Goal: Information Seeking & Learning: Learn about a topic

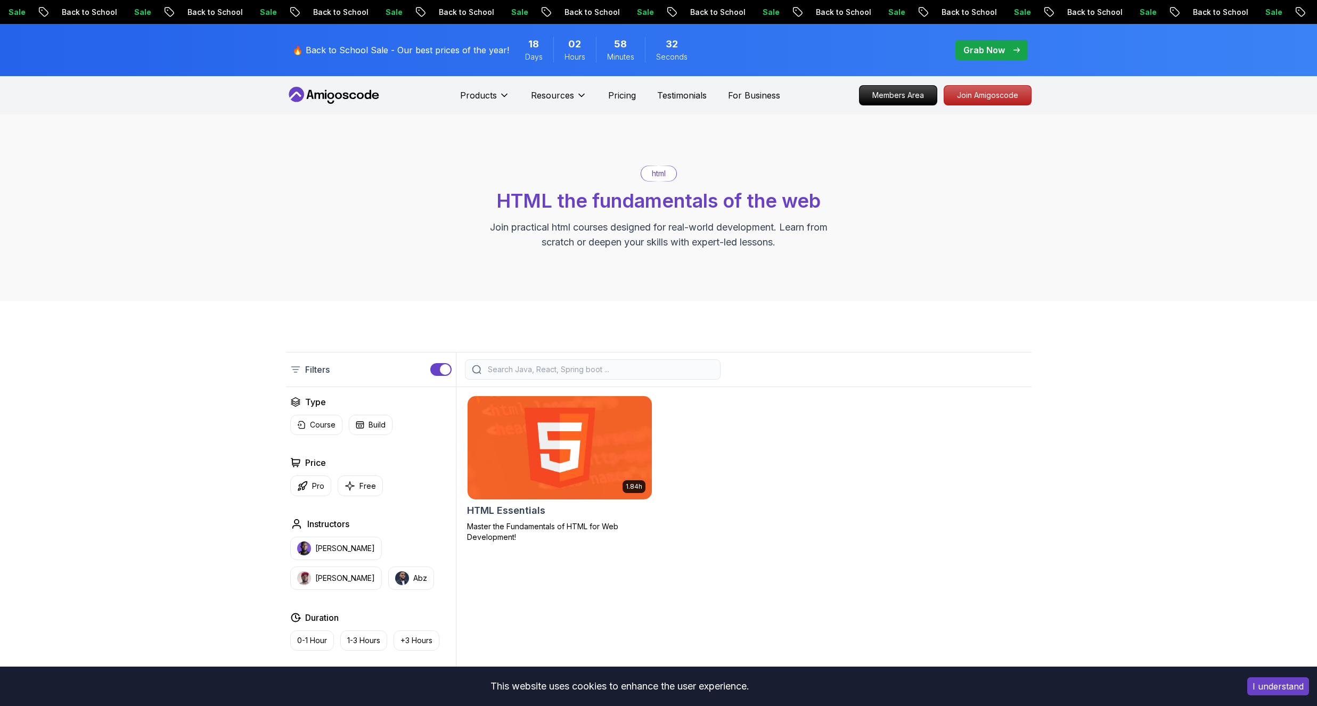
click at [552, 423] on img at bounding box center [560, 447] width 184 height 103
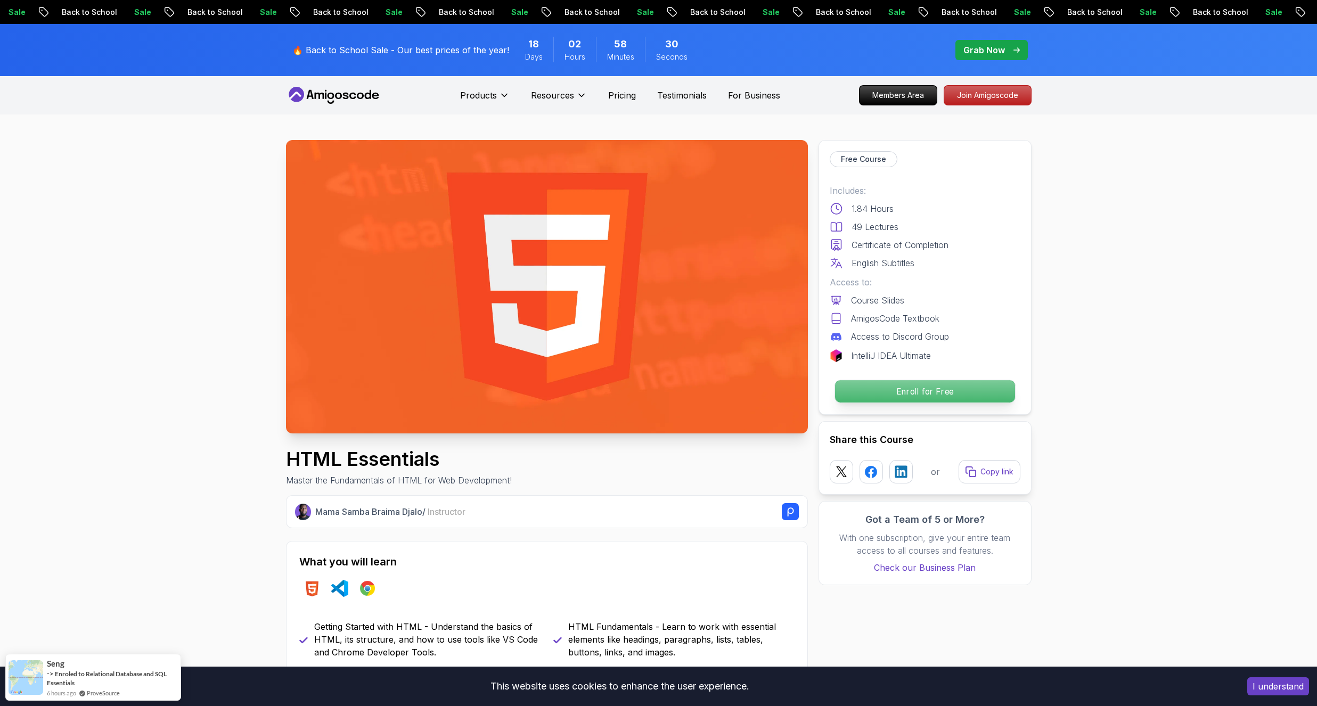
click at [886, 383] on p "Enroll for Free" at bounding box center [925, 391] width 180 height 22
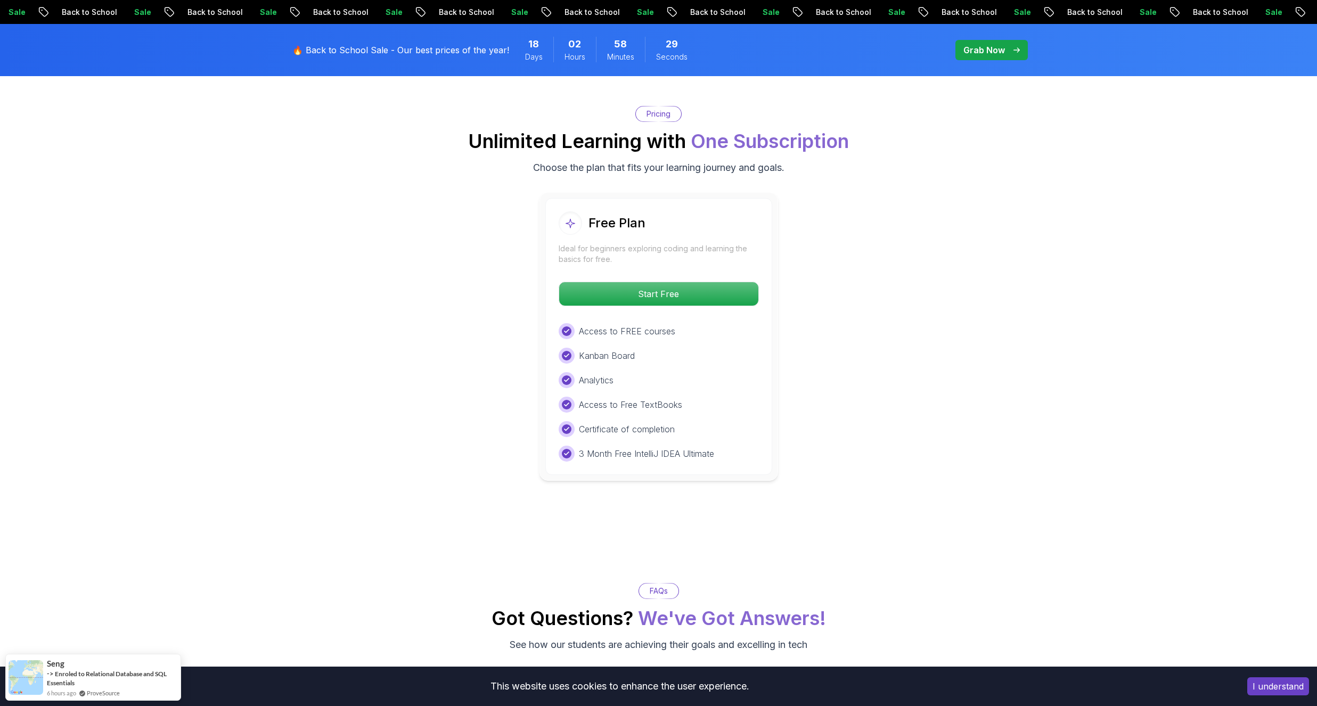
scroll to position [2156, 0]
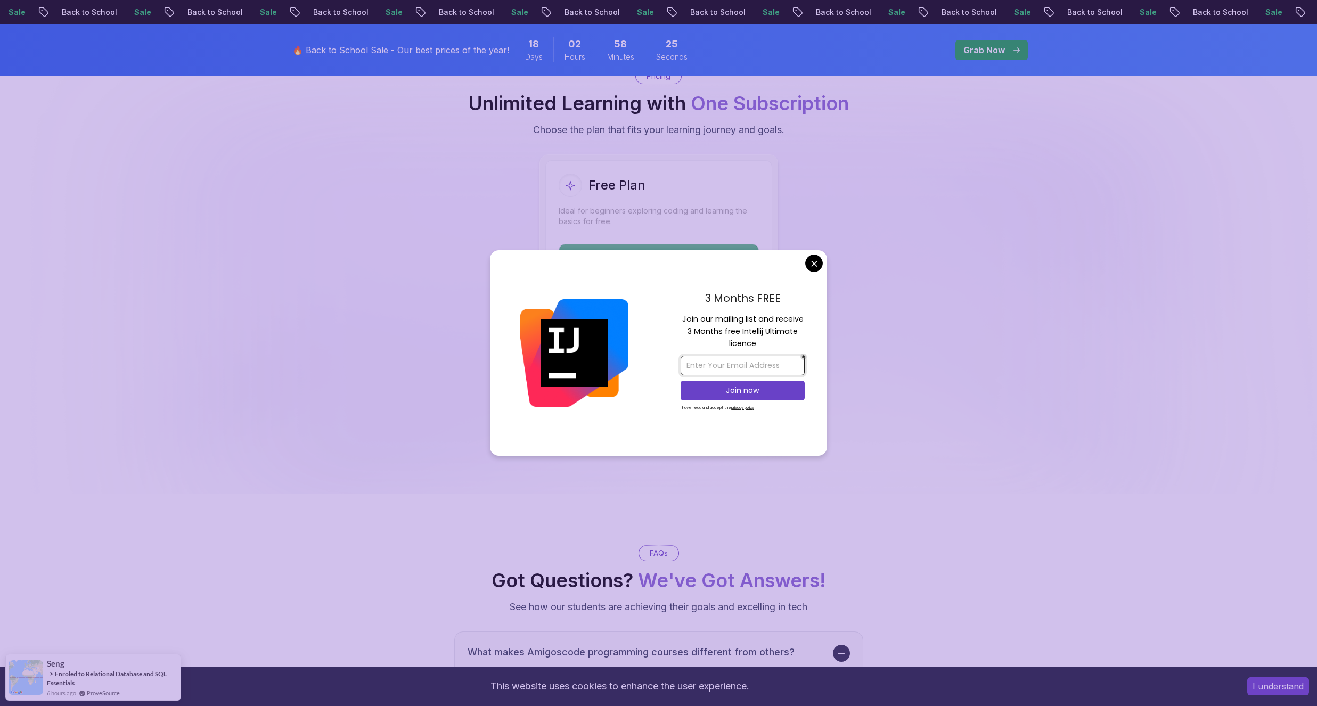
click at [755, 365] on input "email" at bounding box center [743, 366] width 124 height 20
click at [770, 362] on input "email" at bounding box center [743, 366] width 124 height 20
type input "artembisky2003@gmail.com"
click at [755, 380] on div "Join now" at bounding box center [743, 390] width 124 height 25
click at [738, 397] on button "Join now" at bounding box center [743, 391] width 124 height 20
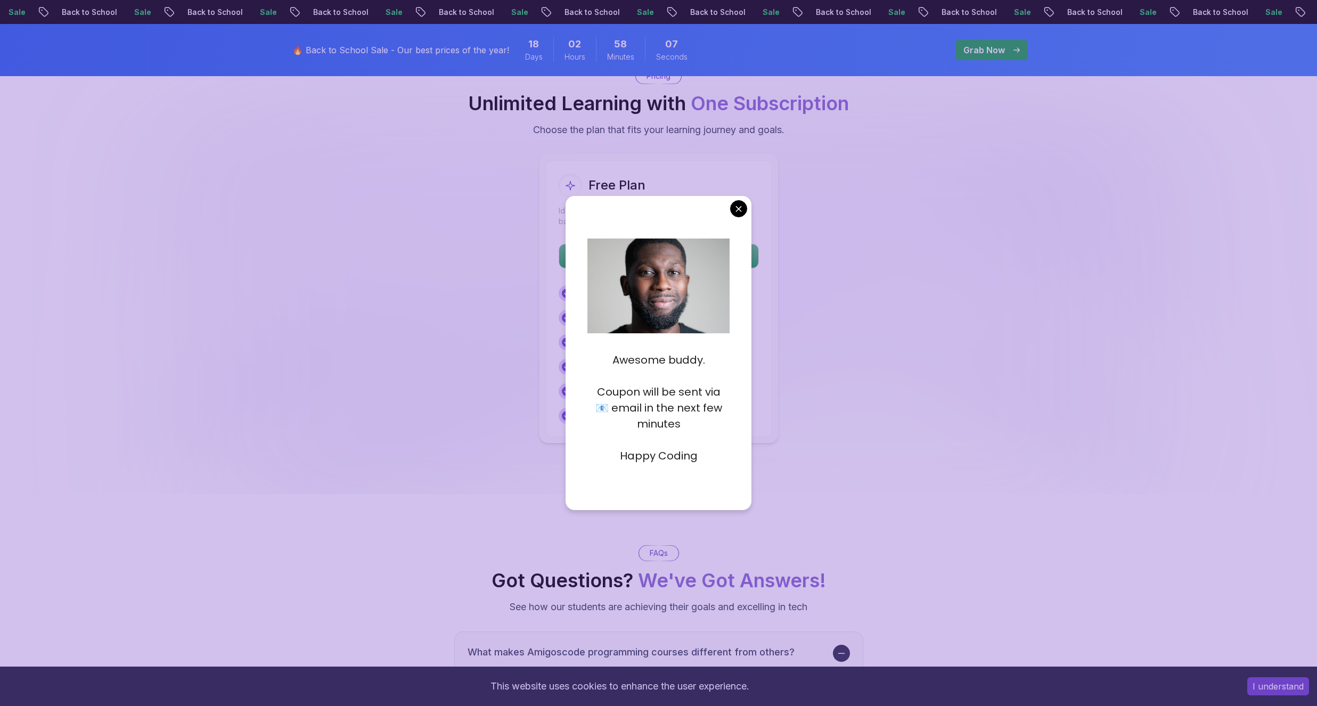
click at [744, 222] on div "Awesome buddy. Coupon will be sent via 📧 email in the next few minutes Happy Co…" at bounding box center [659, 353] width 186 height 314
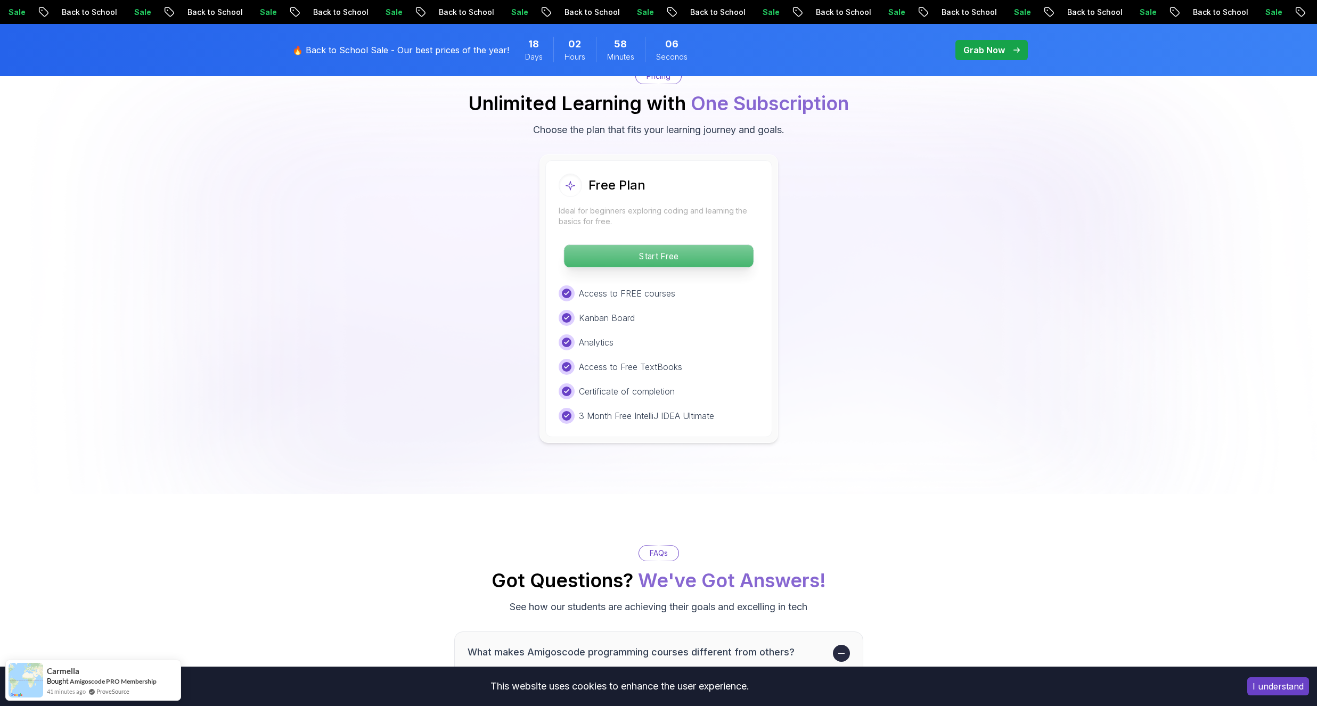
click at [684, 260] on p "Start Free" at bounding box center [658, 256] width 189 height 22
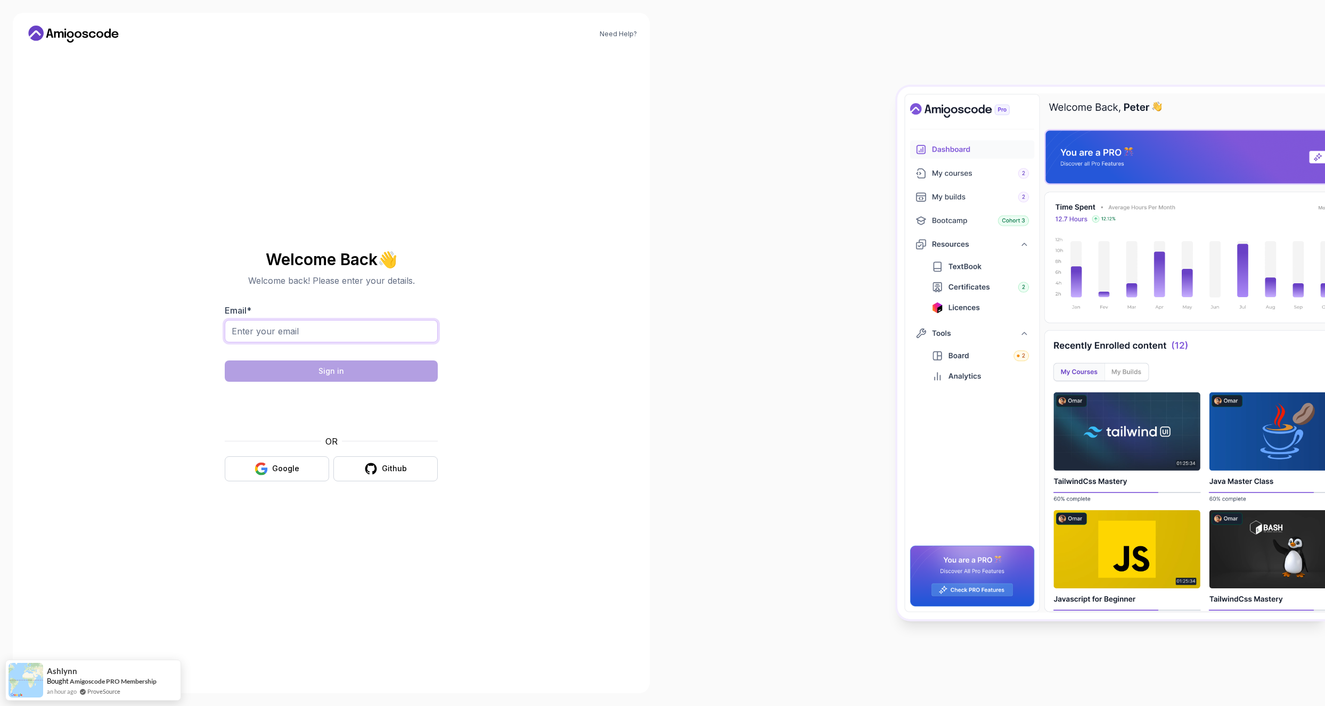
click at [359, 335] on input "Email *" at bounding box center [331, 331] width 213 height 22
type input "artembisky2003@gmail.com"
click at [345, 359] on form "Email * artembisky2003@gmail.com Sign in OR Google Github" at bounding box center [331, 392] width 213 height 177
click at [321, 375] on div at bounding box center [321, 375] width 0 height 0
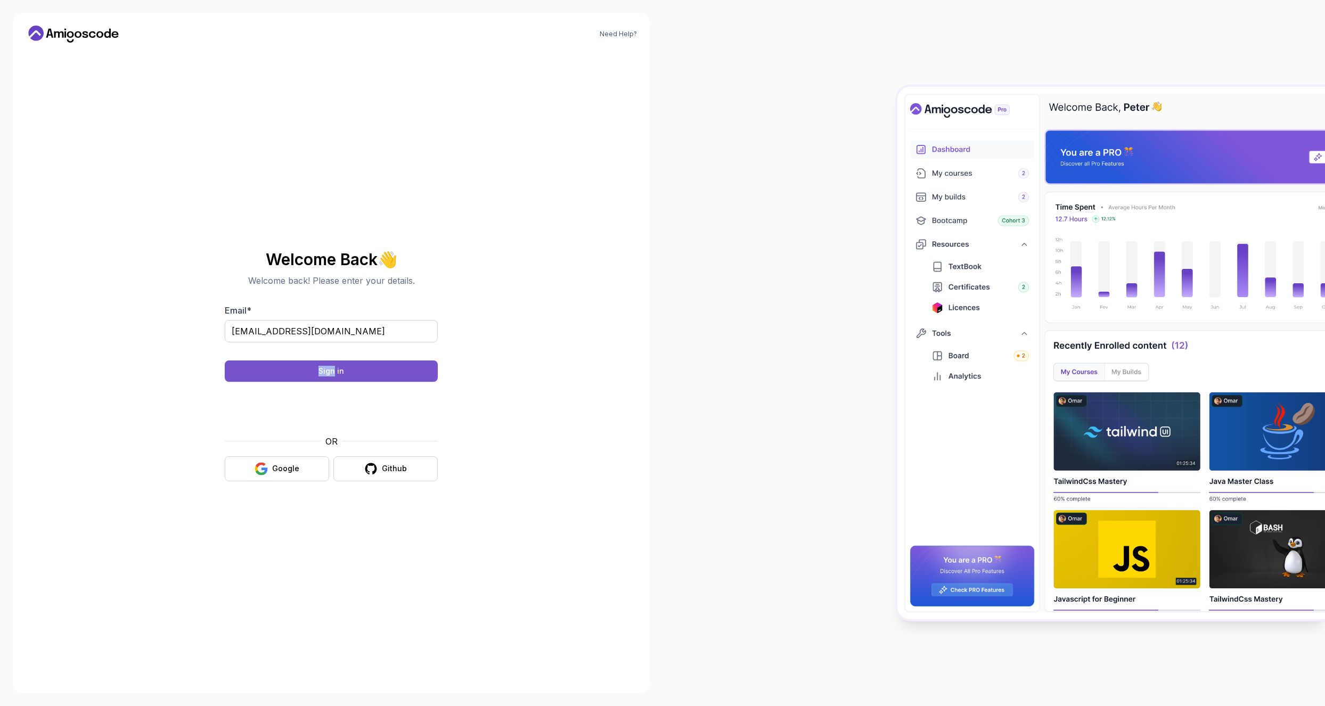
click at [375, 370] on button "Sign in" at bounding box center [331, 371] width 213 height 21
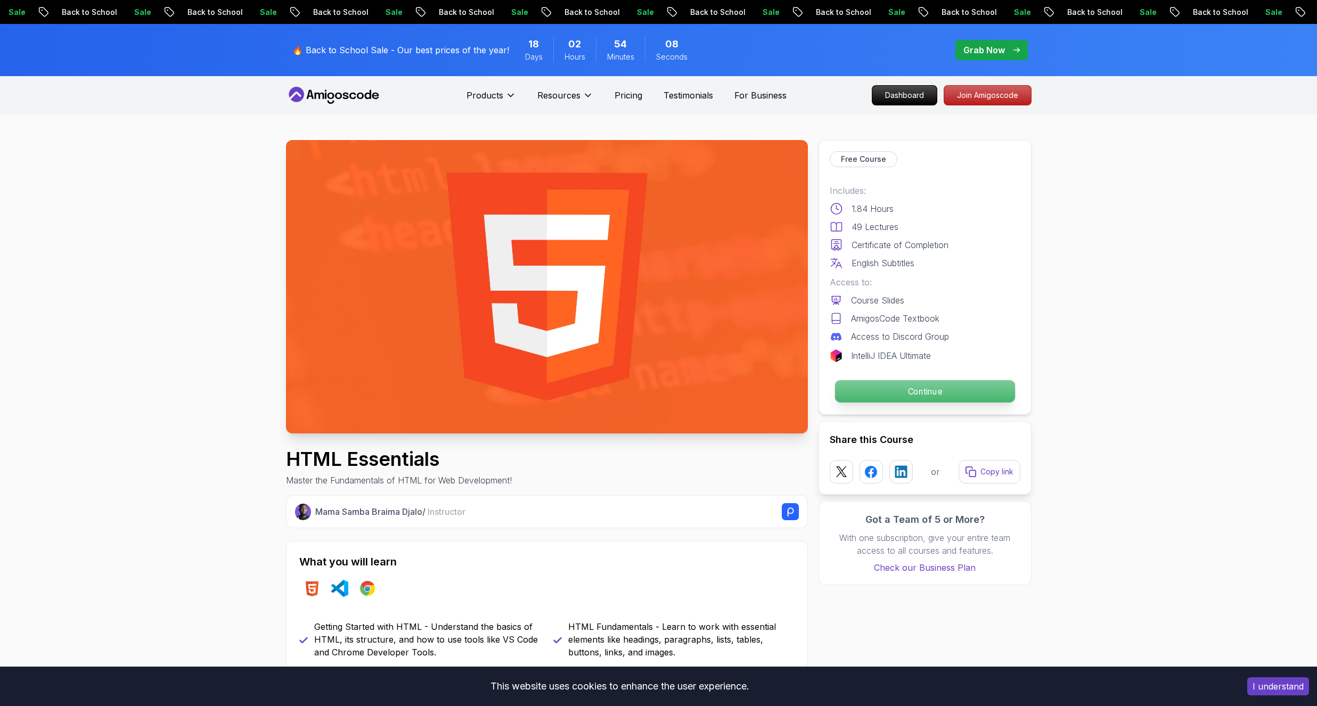
click at [920, 386] on p "Continue" at bounding box center [925, 391] width 180 height 22
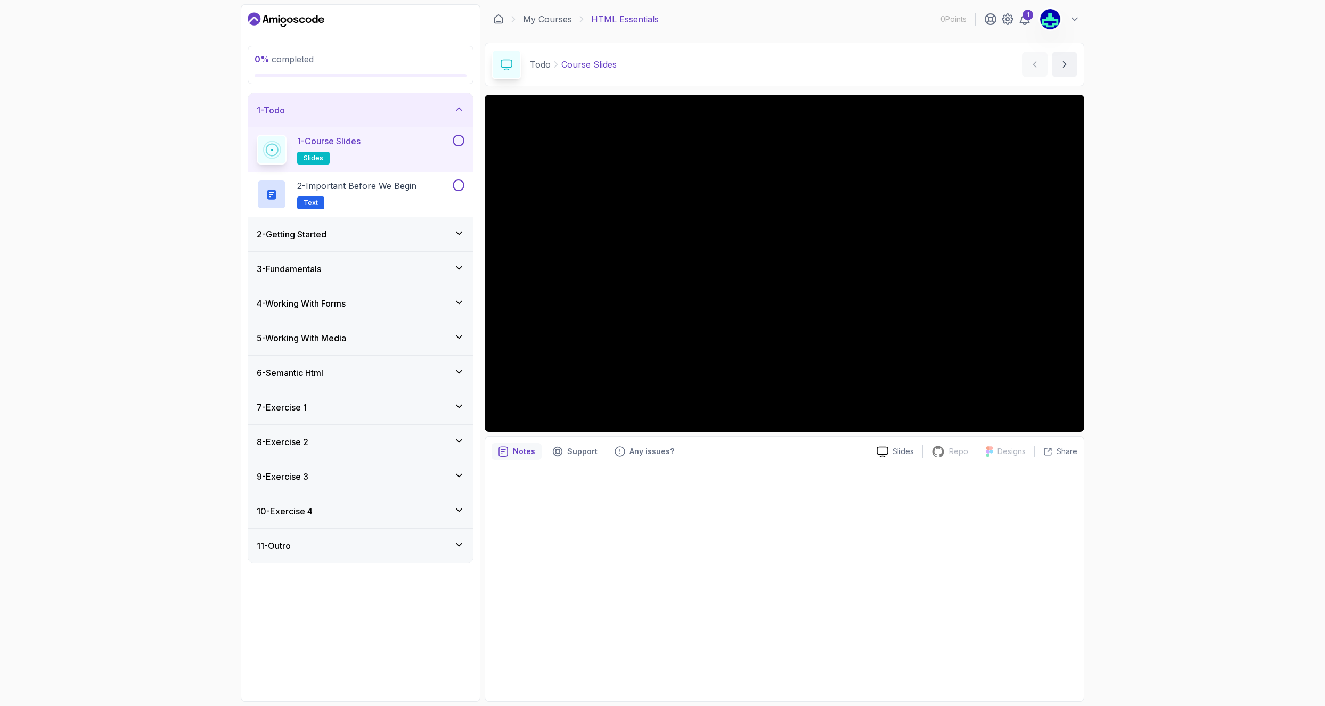
click at [414, 227] on div "2 - Getting Started" at bounding box center [360, 234] width 225 height 34
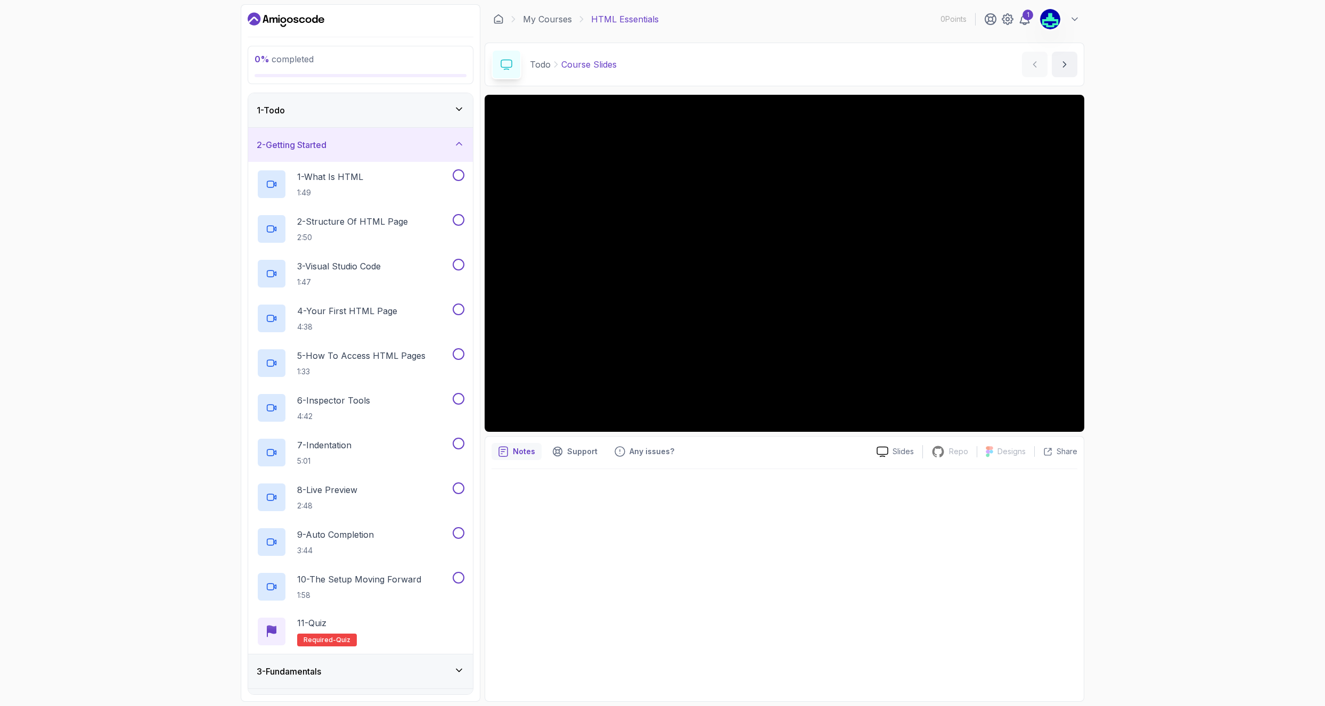
click at [387, 140] on div "2 - Getting Started" at bounding box center [361, 144] width 208 height 13
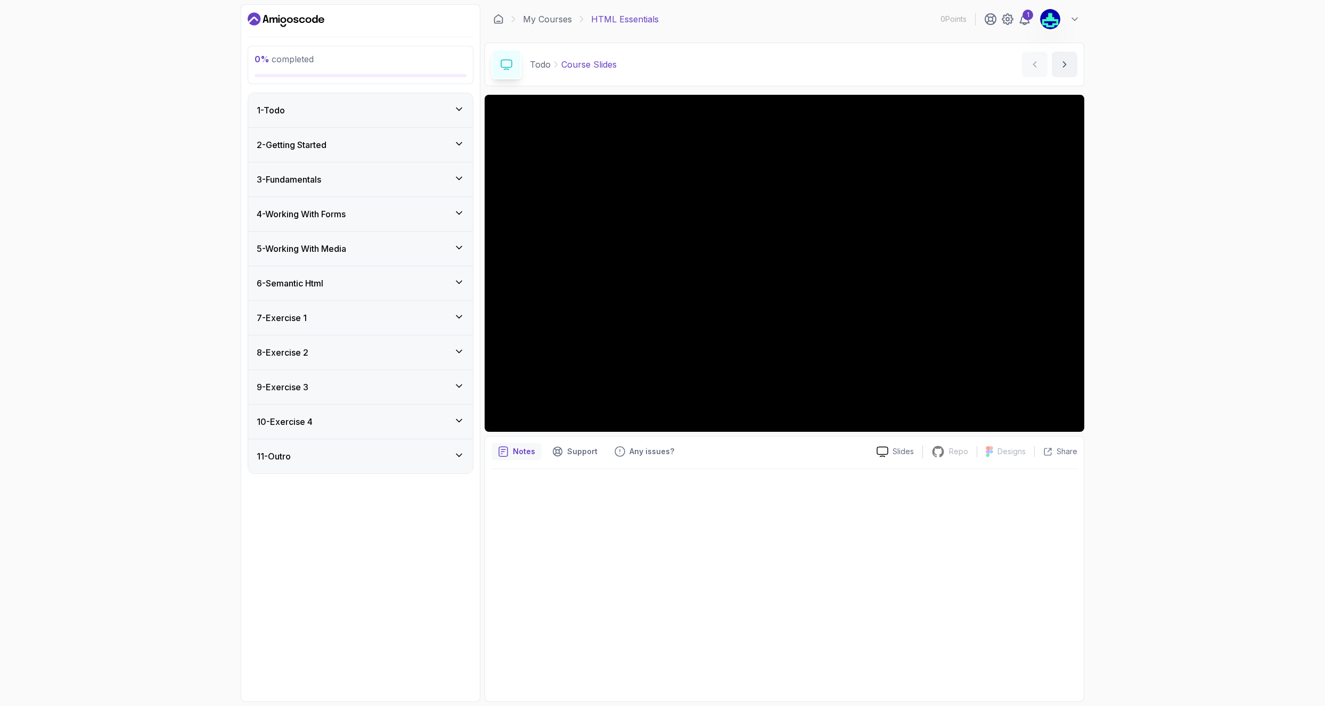
click at [340, 109] on div "1 - Todo" at bounding box center [361, 110] width 208 height 13
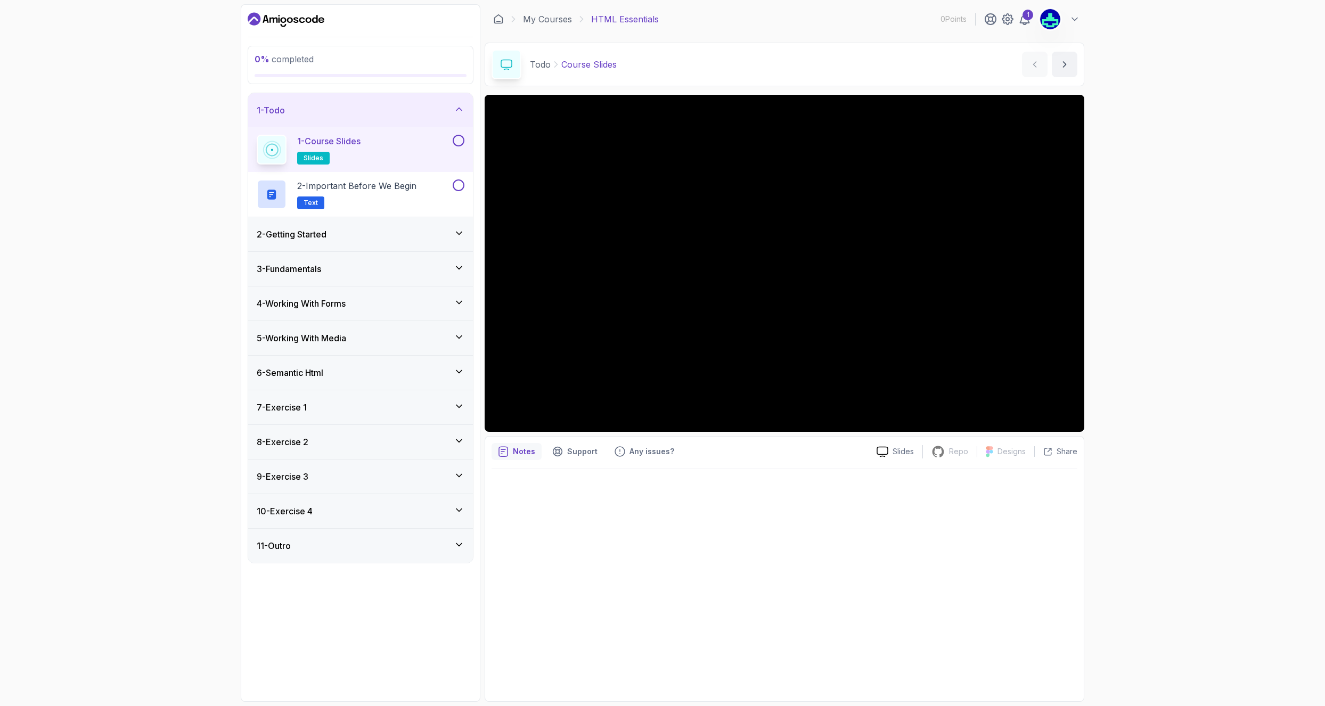
click at [393, 140] on div "1 - Course Slides slides" at bounding box center [354, 150] width 194 height 30
click at [390, 156] on div "1 - Course Slides slides" at bounding box center [354, 150] width 194 height 30
click at [1059, 70] on button "next content" at bounding box center [1065, 65] width 26 height 26
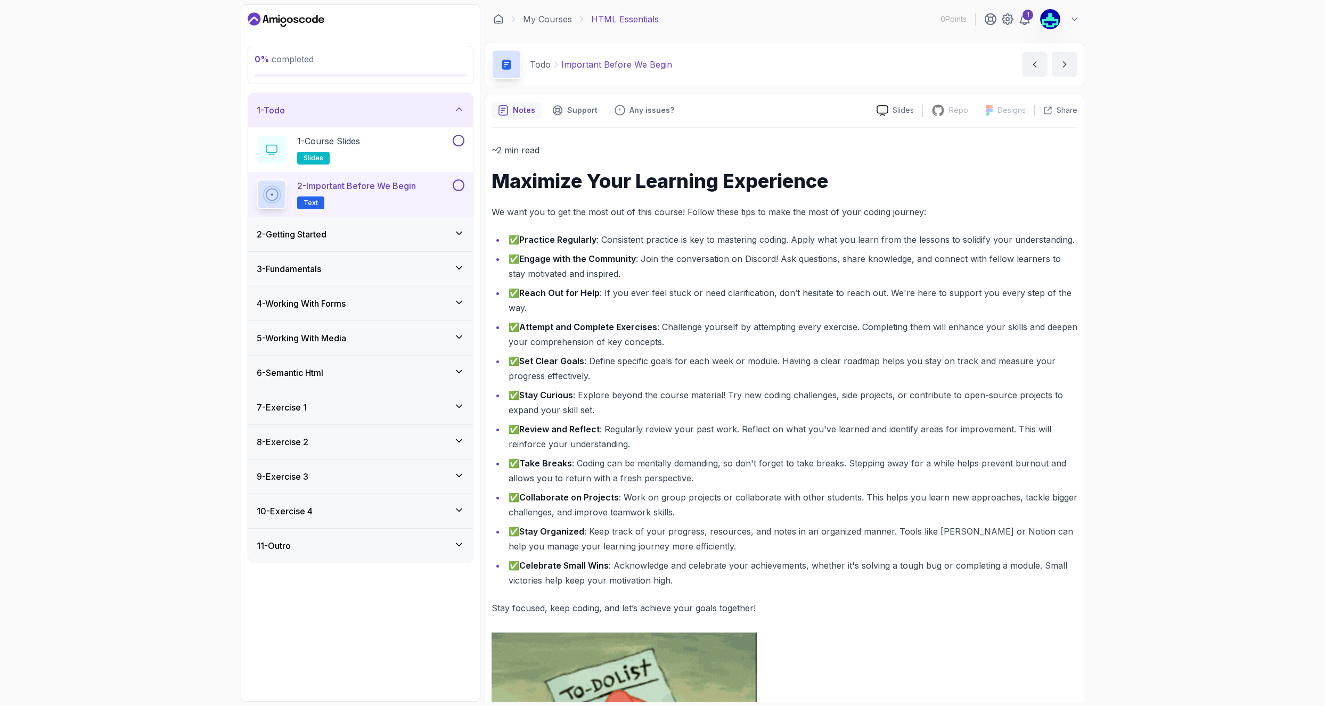
scroll to position [165, 0]
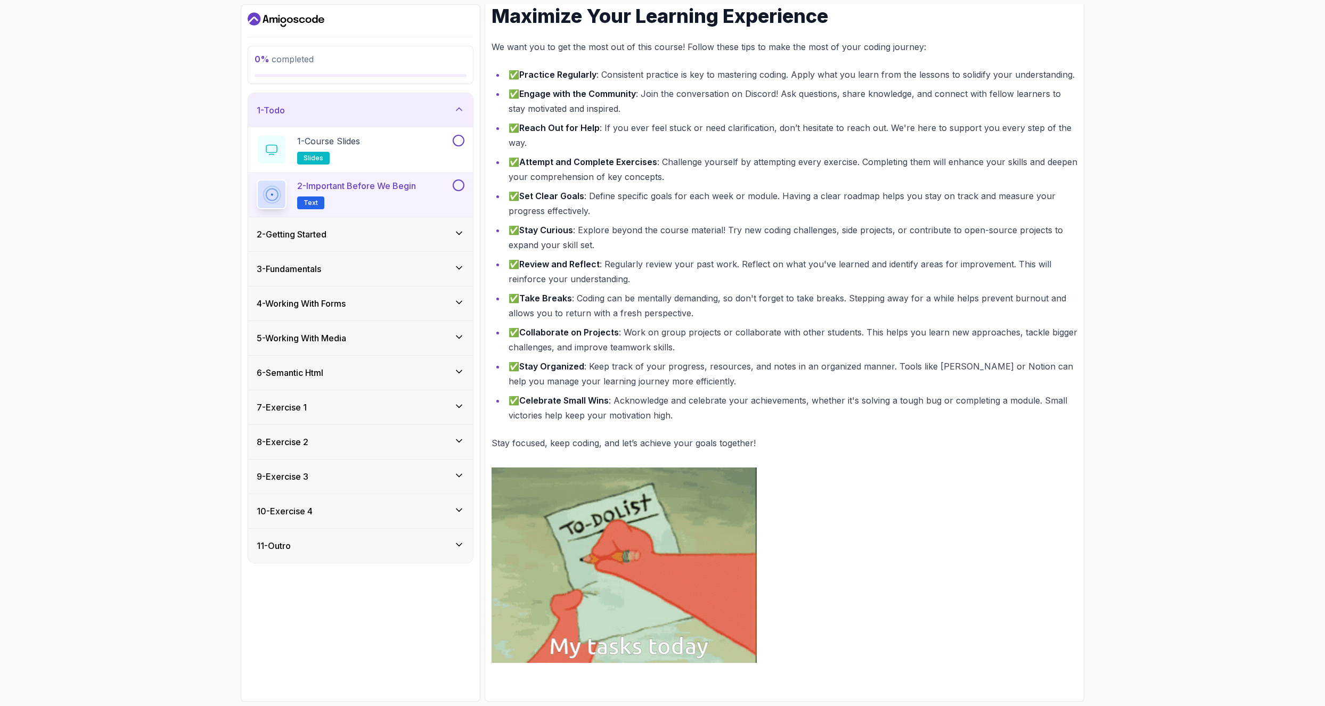
click at [359, 227] on div "2 - Getting Started" at bounding box center [360, 234] width 225 height 34
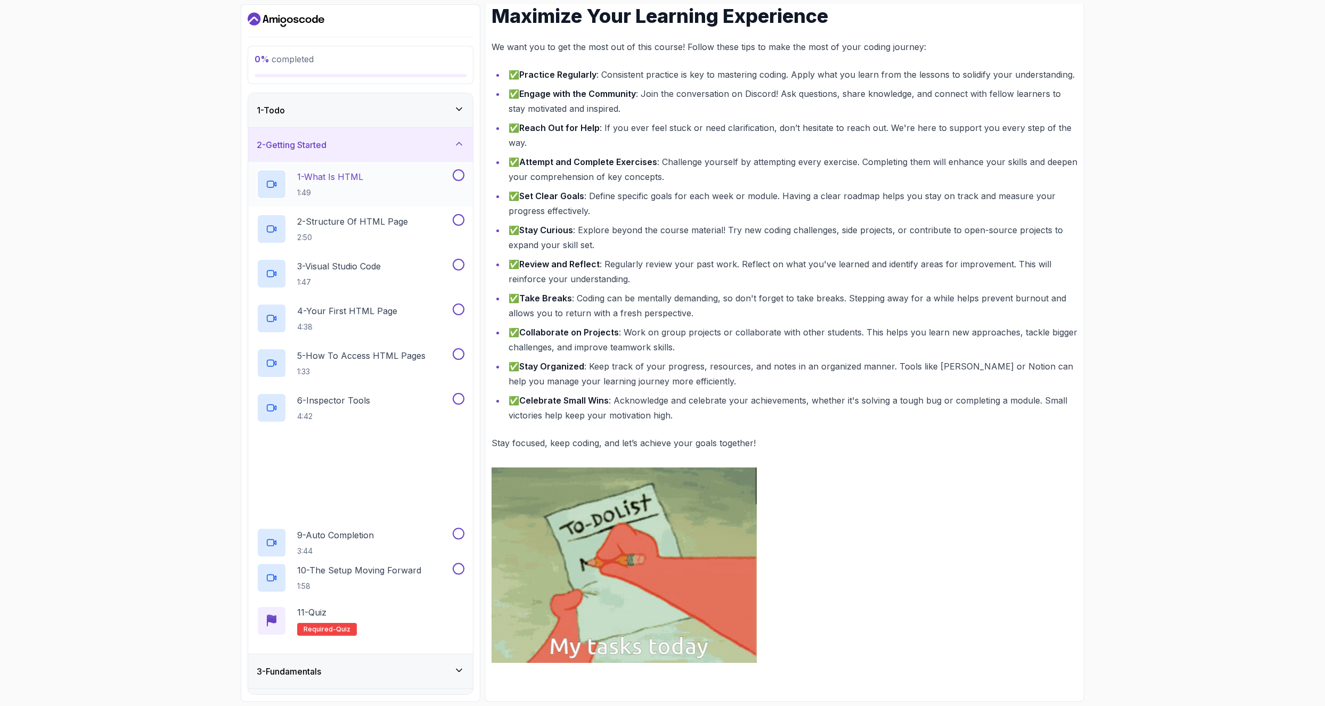
click at [367, 182] on div "1 - What Is HTML 1:49" at bounding box center [354, 184] width 194 height 30
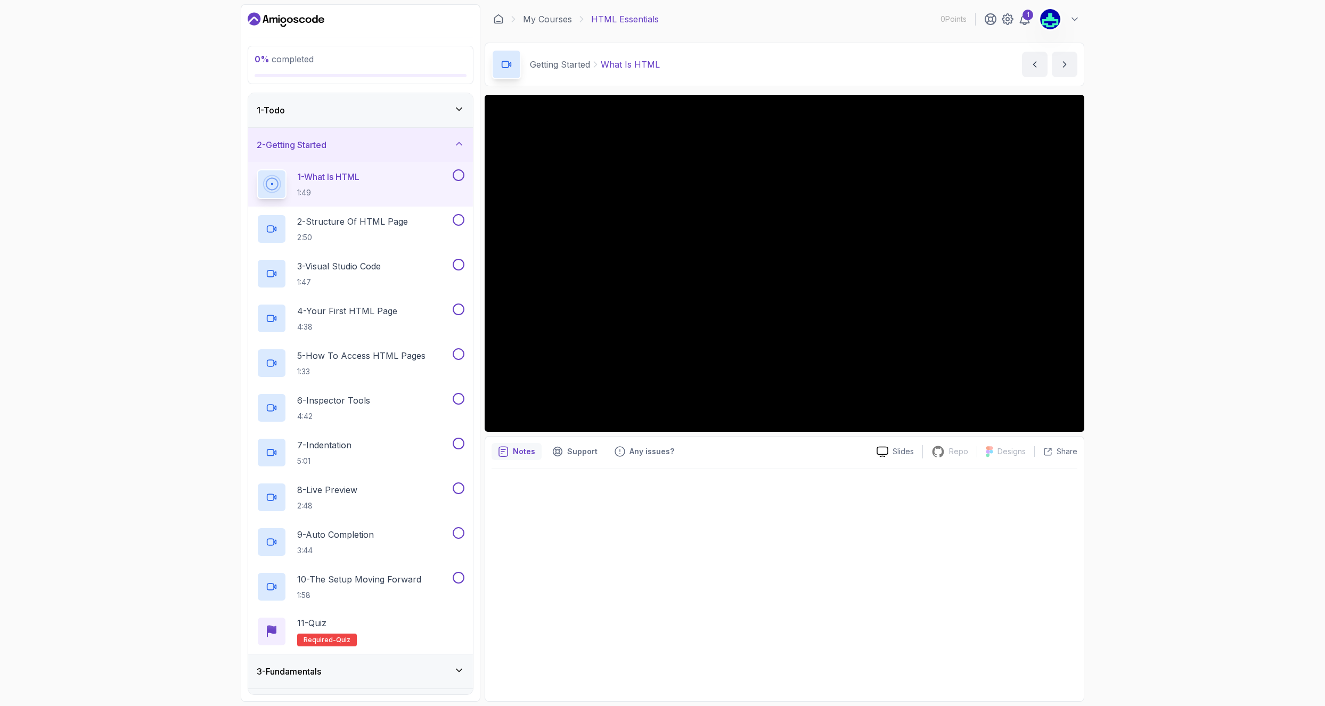
click at [1140, 305] on div "0 % completed 1 - Todo 2 - Getting Started 1 - What Is HTML 1:49 2 - Structure …" at bounding box center [662, 353] width 1325 height 706
click at [775, 463] on div "Notes Support Any issues? Slides Repo Repository not available Designs Design n…" at bounding box center [785, 569] width 600 height 266
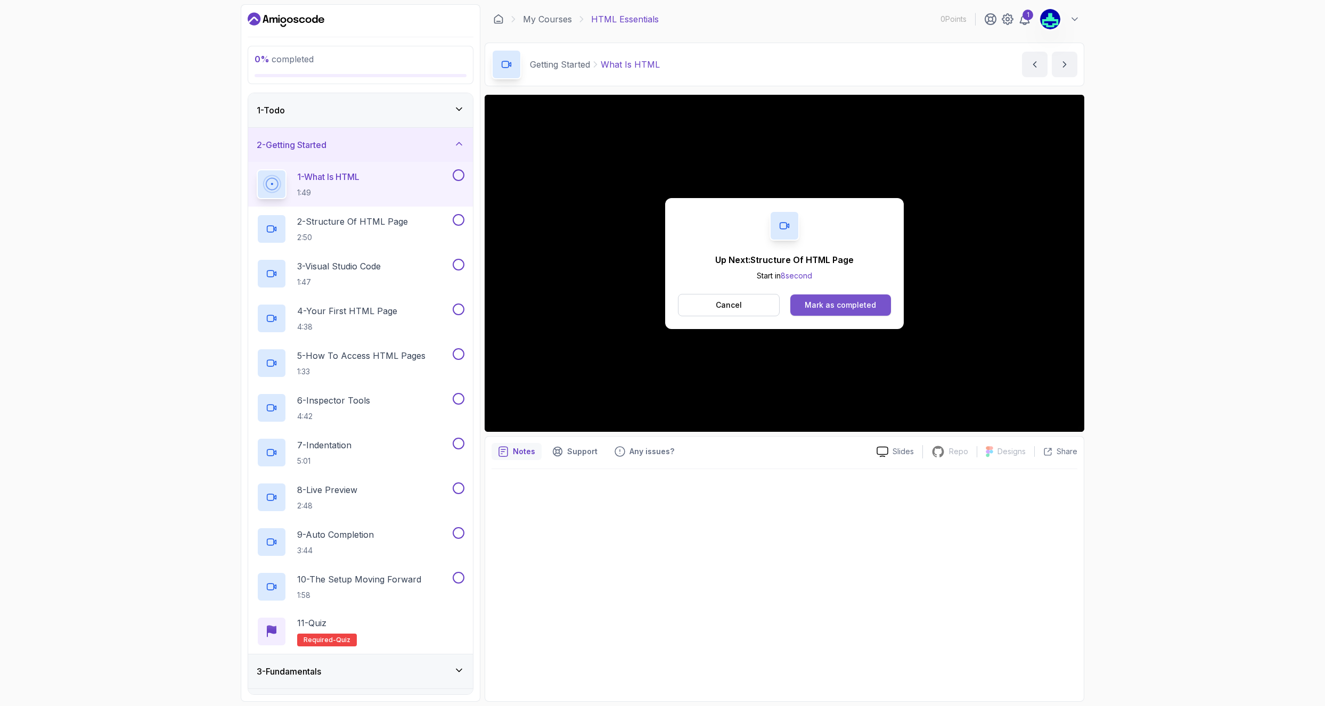
click at [833, 303] on div "Mark as completed" at bounding box center [840, 305] width 71 height 11
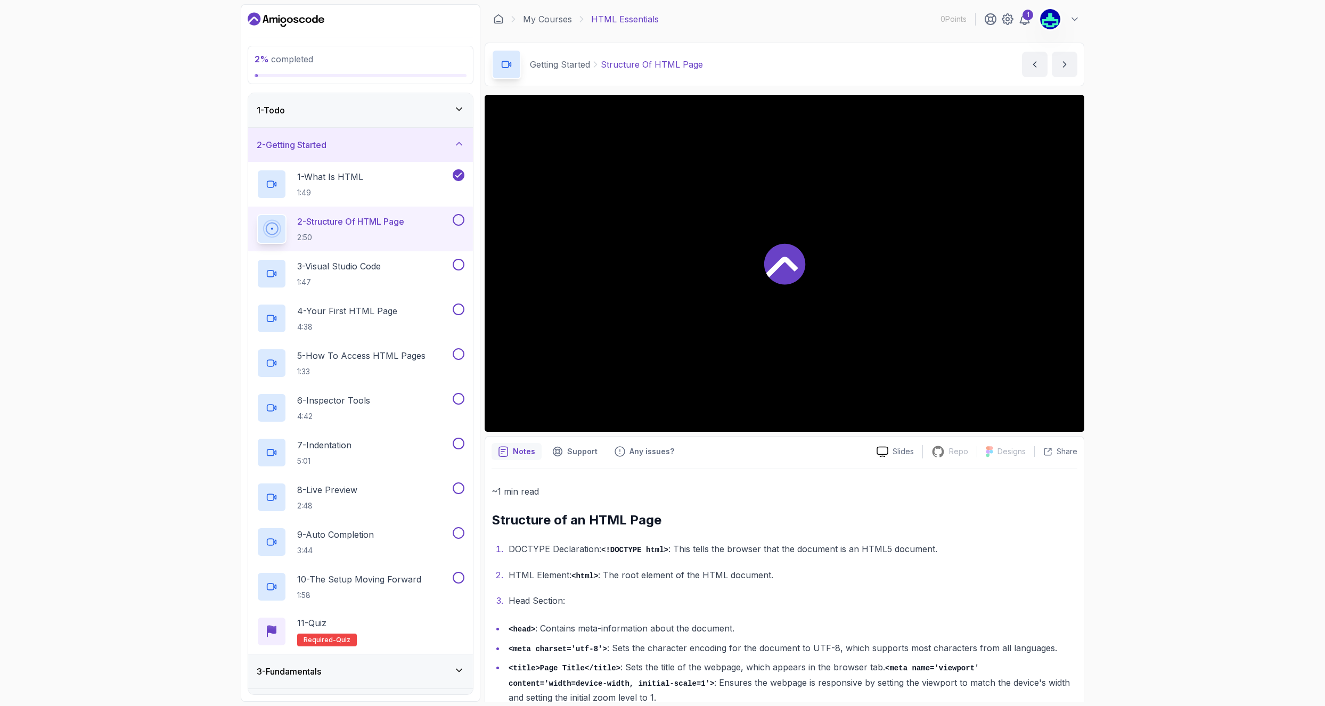
click at [749, 271] on div at bounding box center [785, 263] width 600 height 337
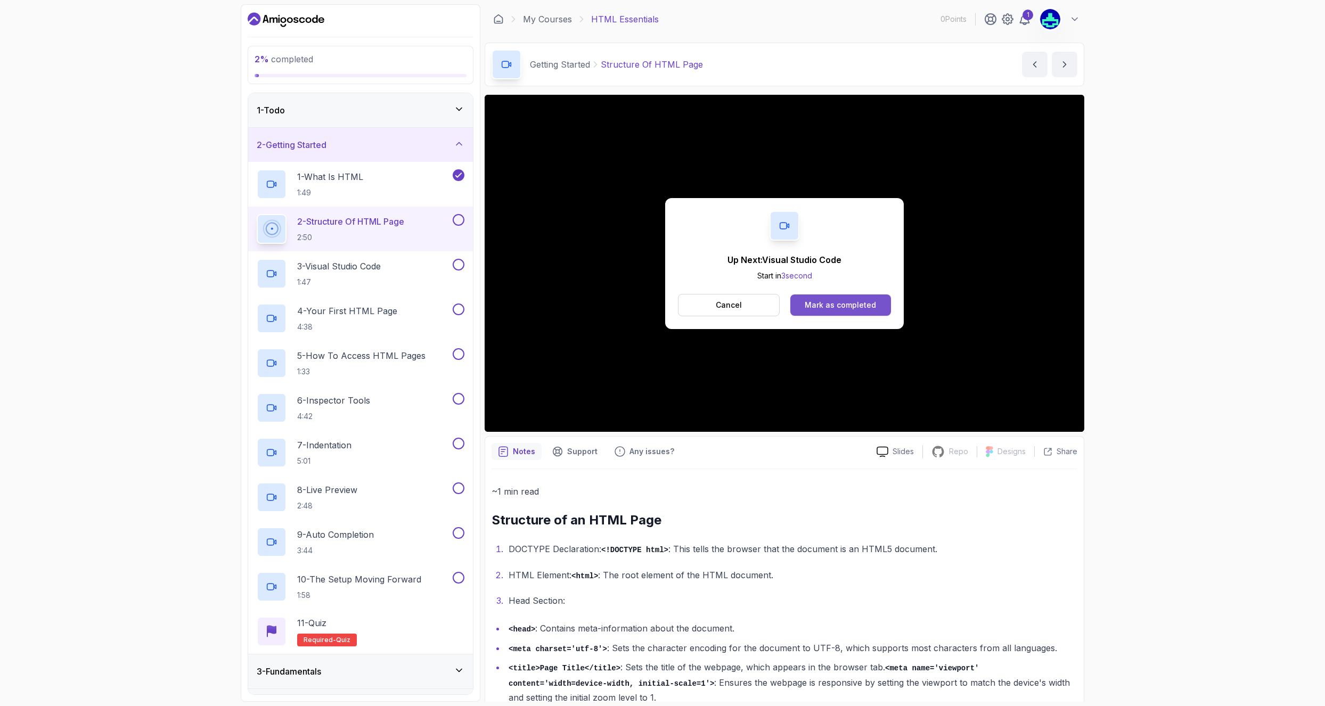
click at [822, 297] on button "Mark as completed" at bounding box center [840, 305] width 101 height 21
